Goal: Transaction & Acquisition: Purchase product/service

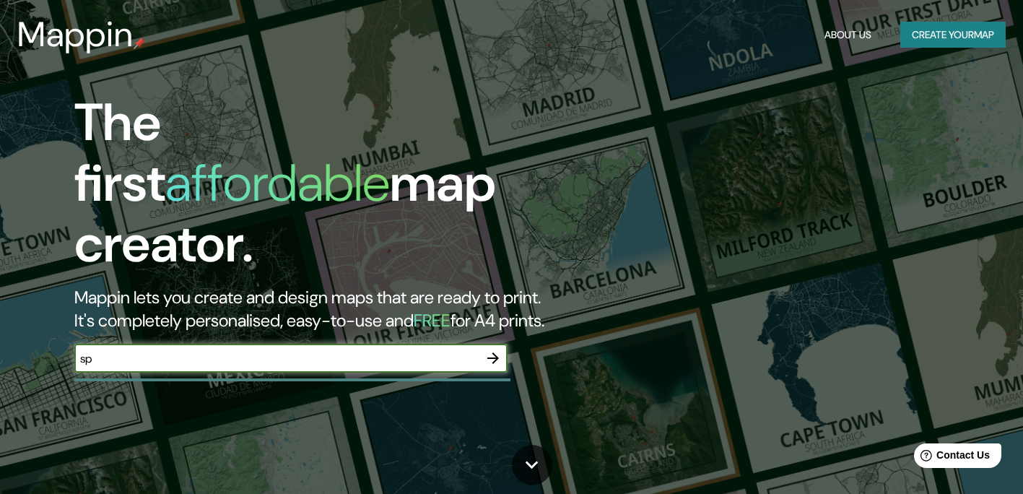
type input "s"
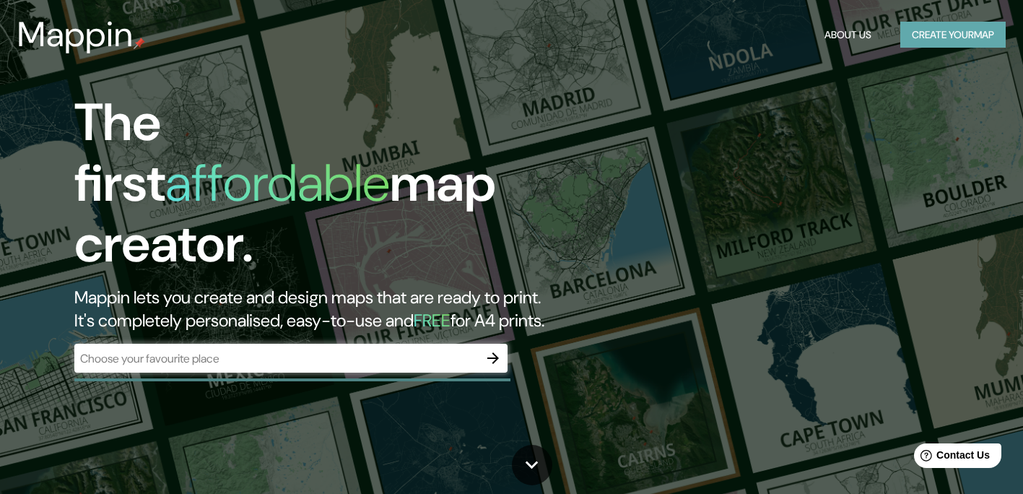
click at [983, 30] on button "Create your map" at bounding box center [952, 35] width 105 height 27
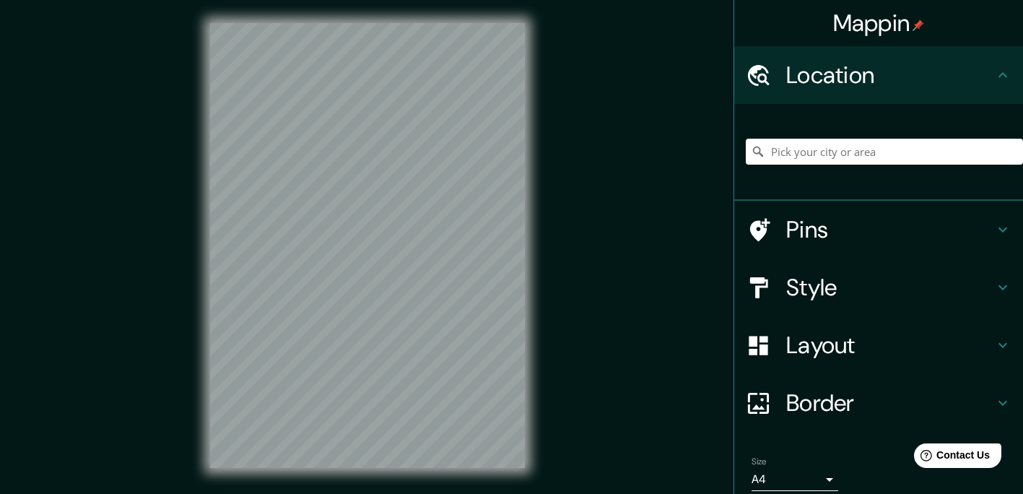
click at [884, 69] on h4 "Location" at bounding box center [890, 75] width 208 height 29
click at [834, 152] on input "Pick your city or area" at bounding box center [884, 152] width 277 height 26
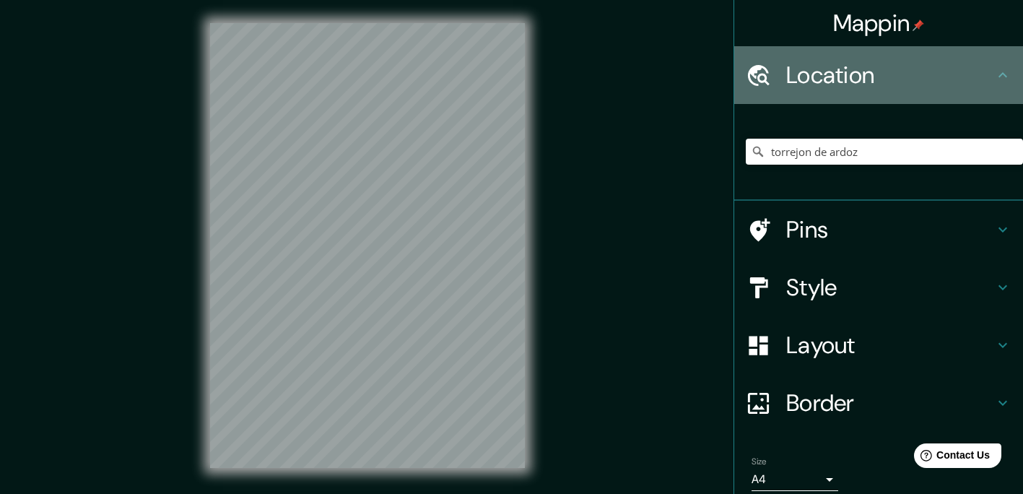
click at [852, 61] on h4 "Location" at bounding box center [890, 75] width 208 height 29
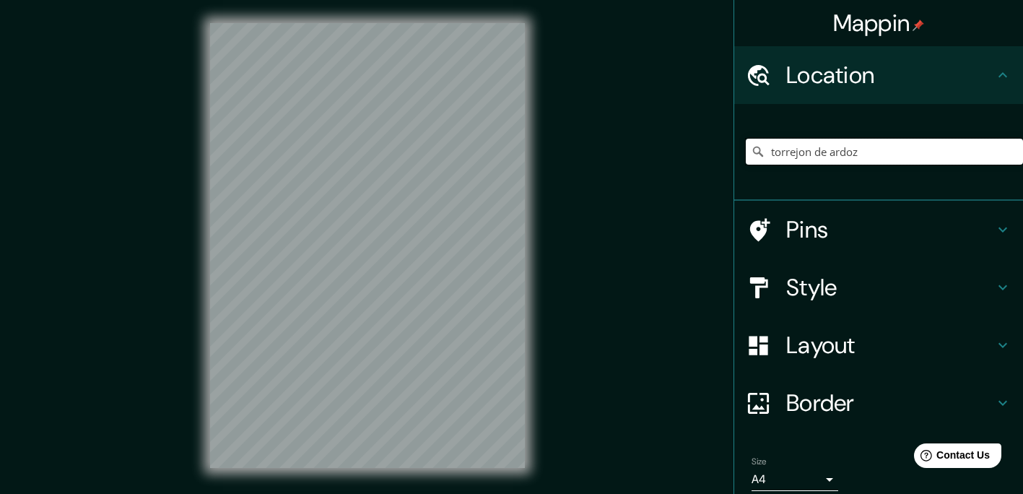
click at [860, 148] on input "torrejon de ardoz" at bounding box center [884, 152] width 277 height 26
drag, startPoint x: 860, startPoint y: 151, endPoint x: 697, endPoint y: 152, distance: 163.1
click at [697, 152] on div "Mappin Location [GEOGRAPHIC_DATA] There was an error reaching the server Pins S…" at bounding box center [511, 257] width 1023 height 514
type input "s"
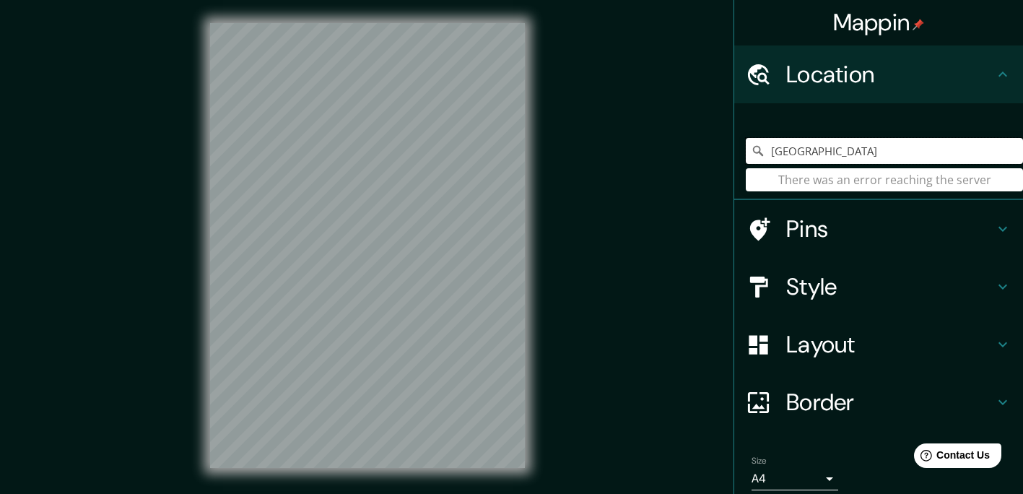
scroll to position [58, 0]
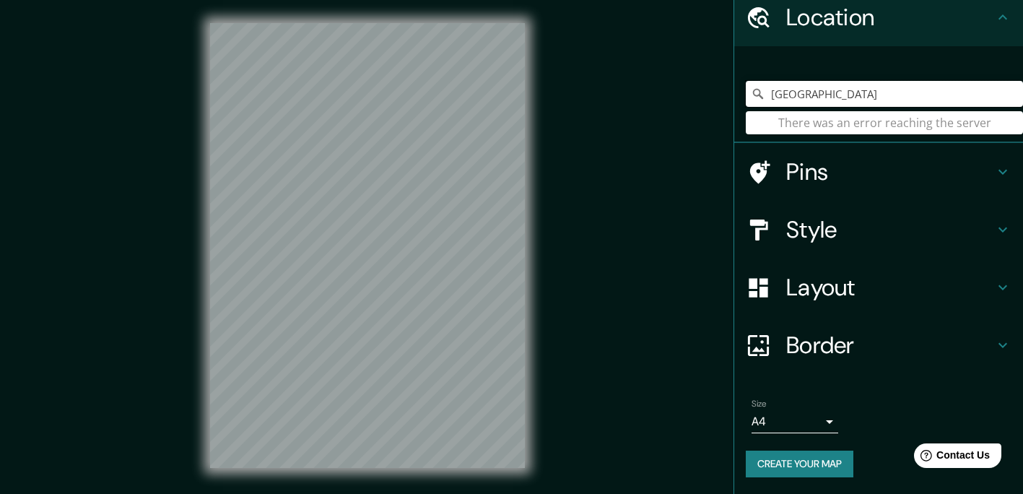
type input "[GEOGRAPHIC_DATA]"
click at [823, 467] on button "Create your map" at bounding box center [800, 463] width 108 height 27
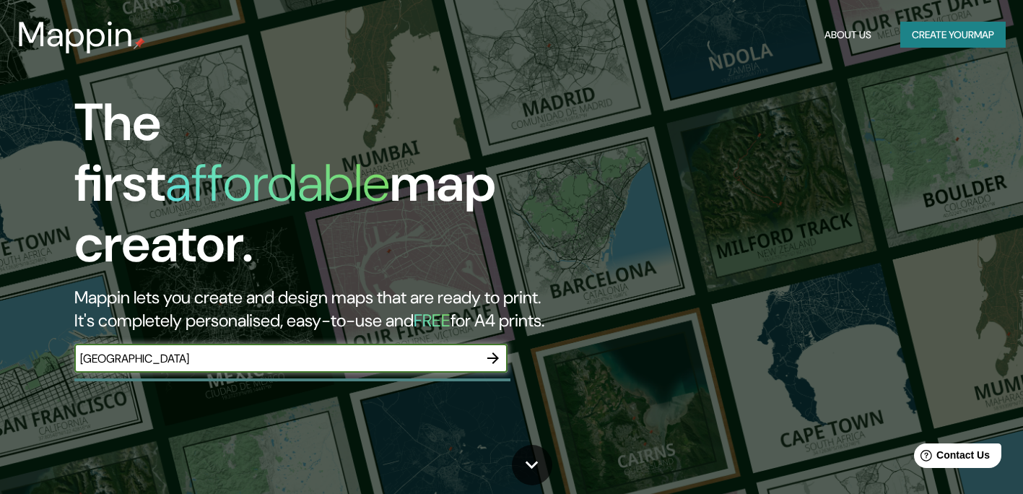
type input "[GEOGRAPHIC_DATA]"
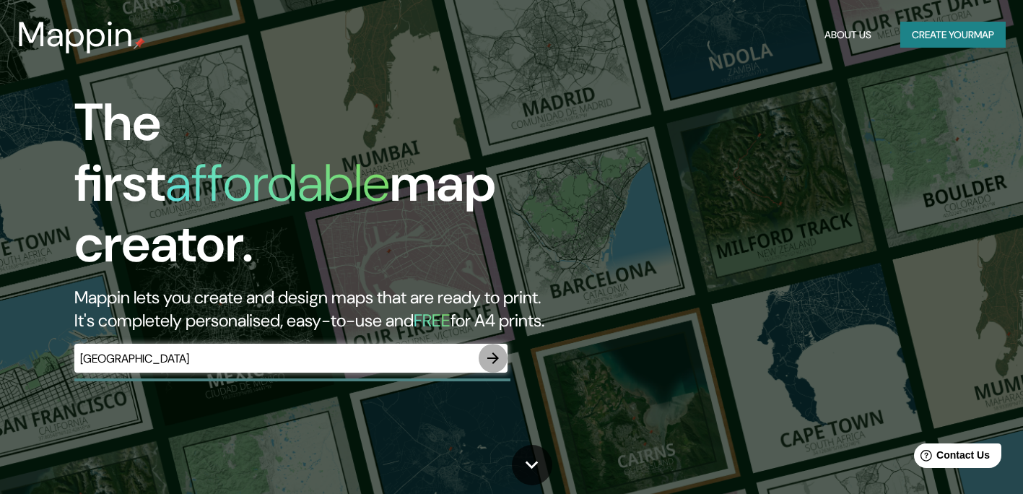
click at [492, 352] on icon "button" at bounding box center [493, 358] width 12 height 12
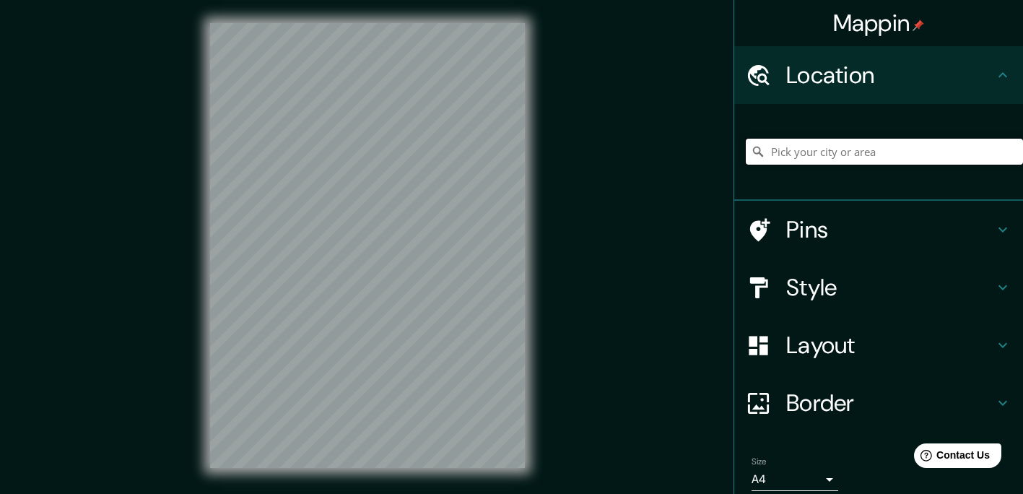
click at [802, 148] on input "Pick your city or area" at bounding box center [884, 152] width 277 height 26
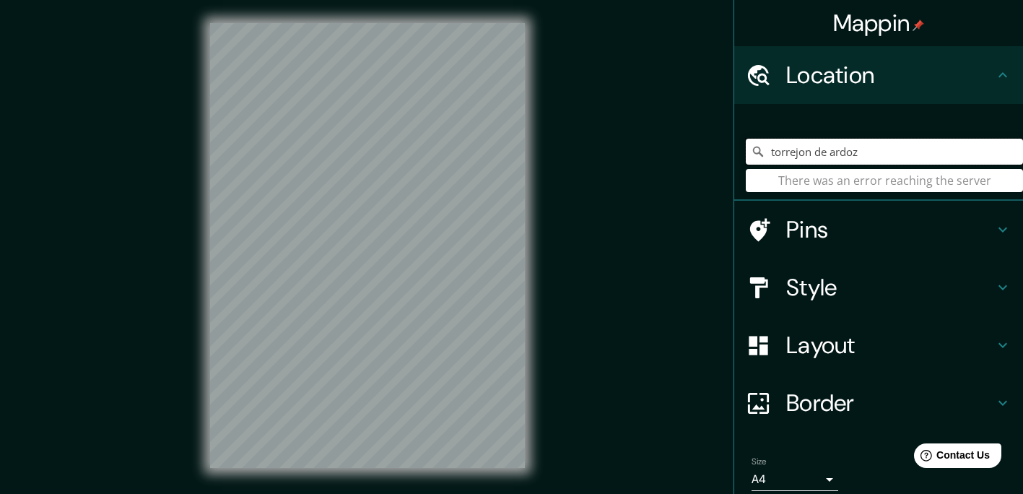
type input "torrejon de ardoz"
